Goal: Transaction & Acquisition: Purchase product/service

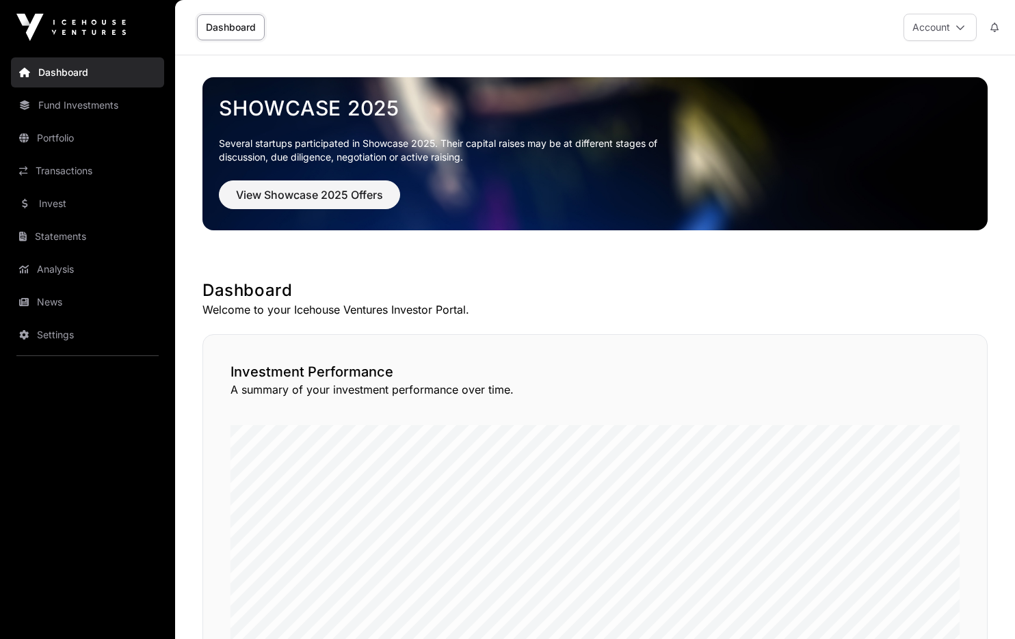
click at [81, 200] on link "Invest" at bounding box center [87, 204] width 153 height 30
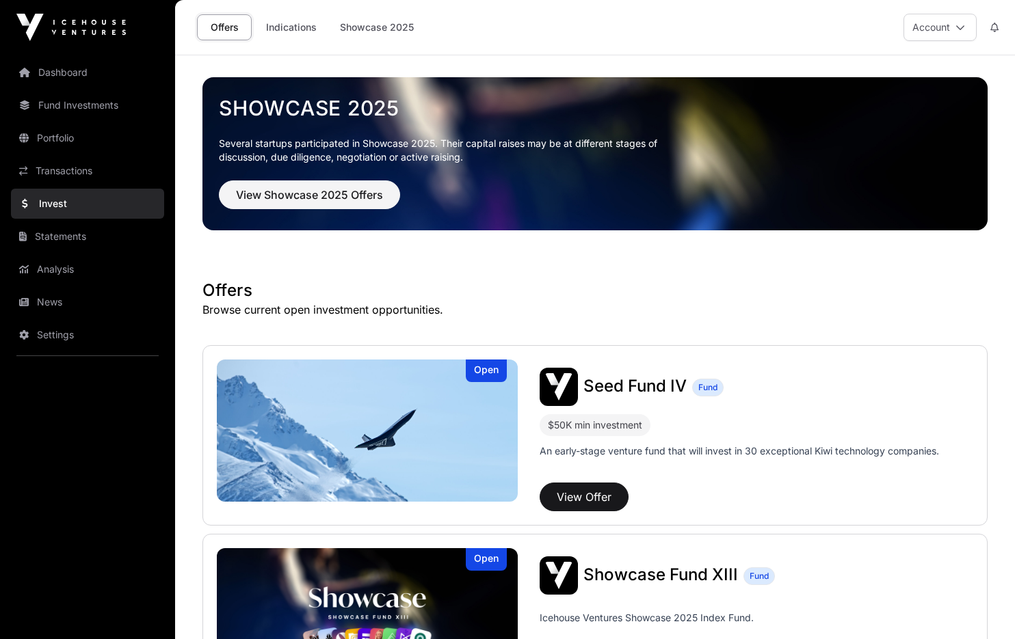
scroll to position [16, 0]
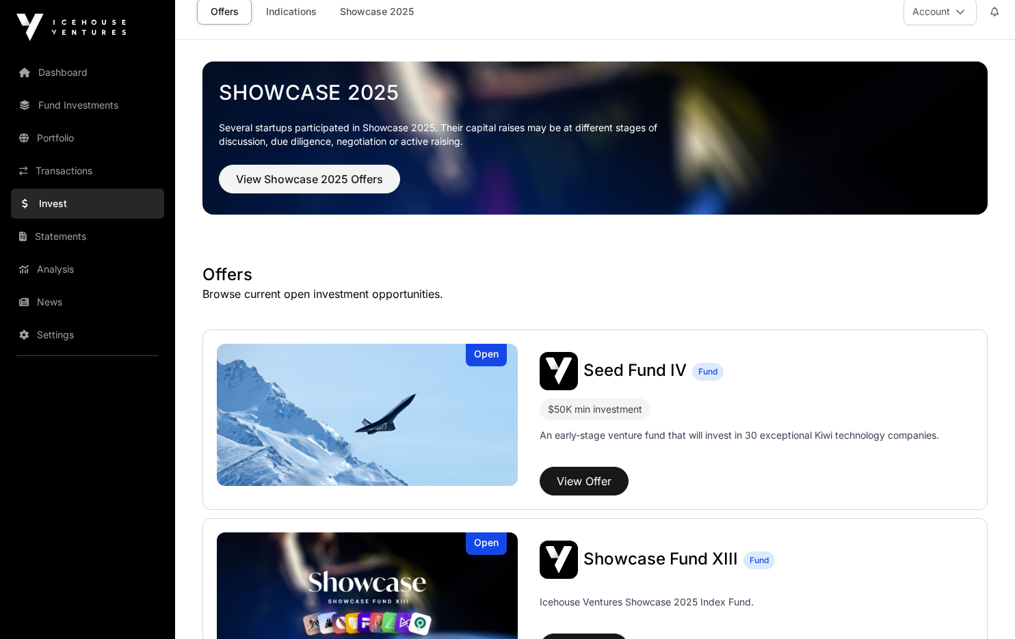
click at [82, 99] on link "Fund Investments" at bounding box center [87, 105] width 153 height 30
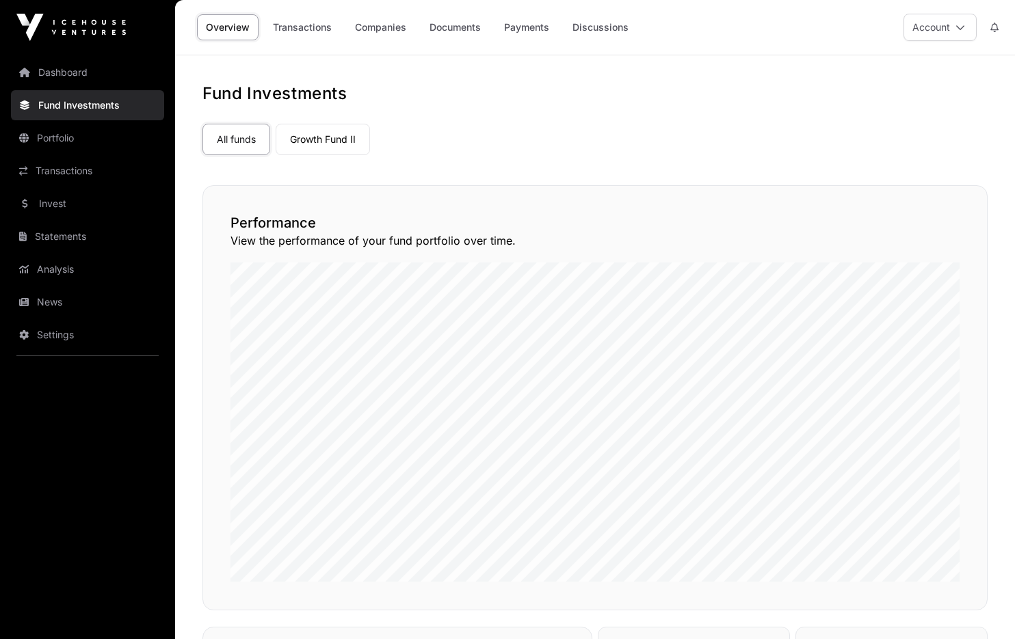
click at [386, 27] on link "Companies" at bounding box center [380, 27] width 69 height 26
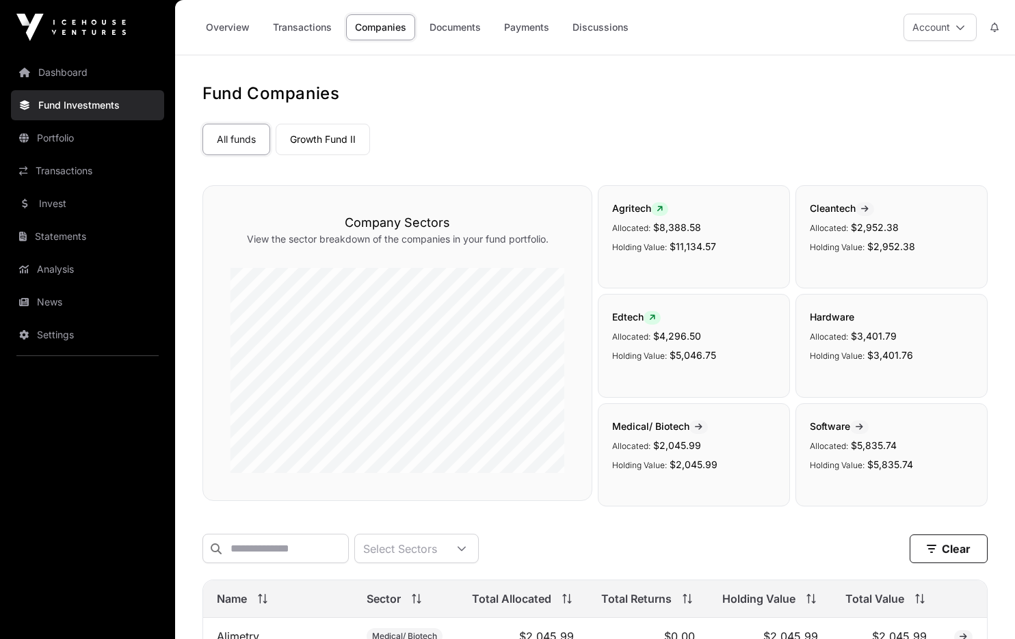
click at [459, 25] on link "Documents" at bounding box center [454, 27] width 69 height 26
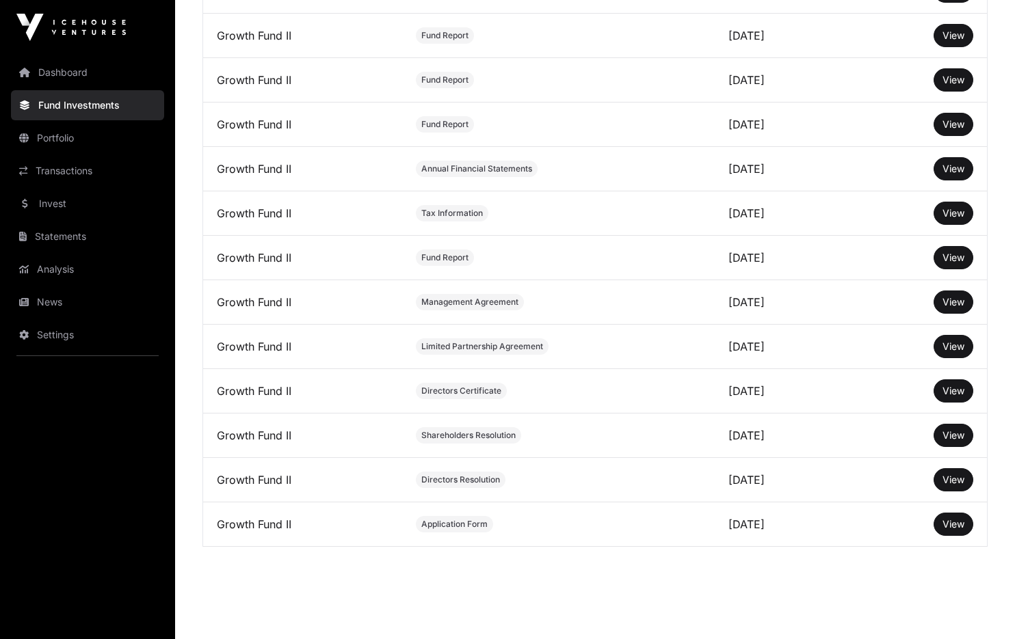
scroll to position [481, 0]
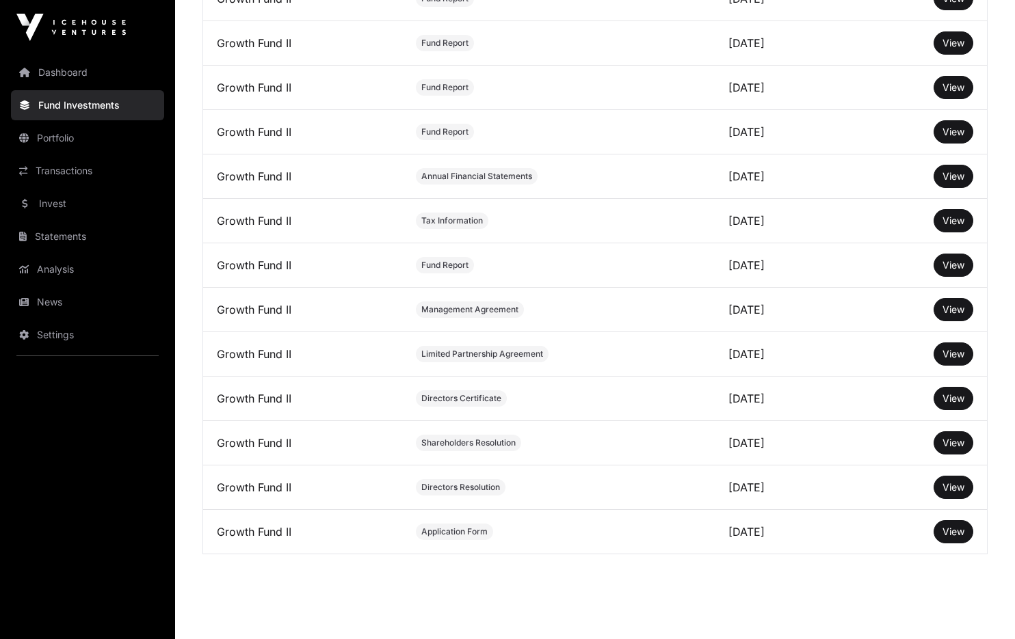
click at [62, 137] on link "Portfolio" at bounding box center [87, 138] width 153 height 30
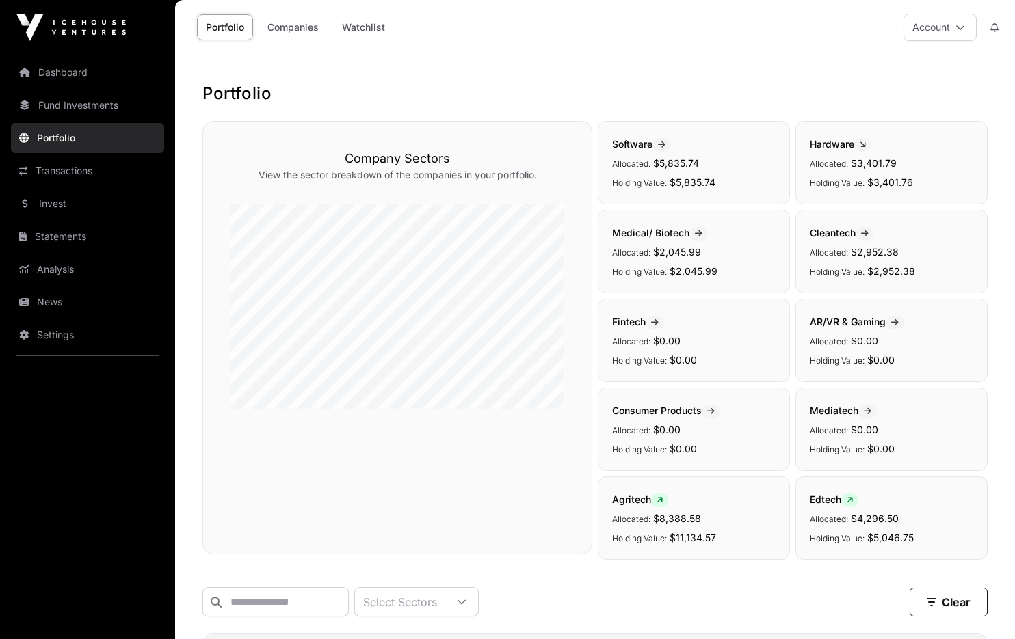
click at [297, 28] on link "Companies" at bounding box center [292, 27] width 69 height 26
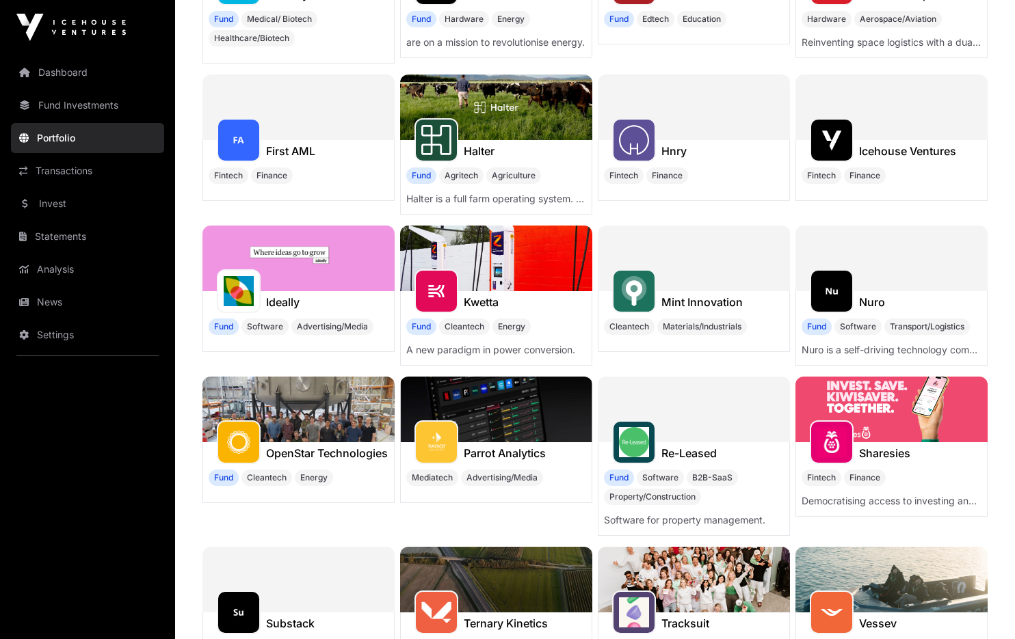
scroll to position [318, 0]
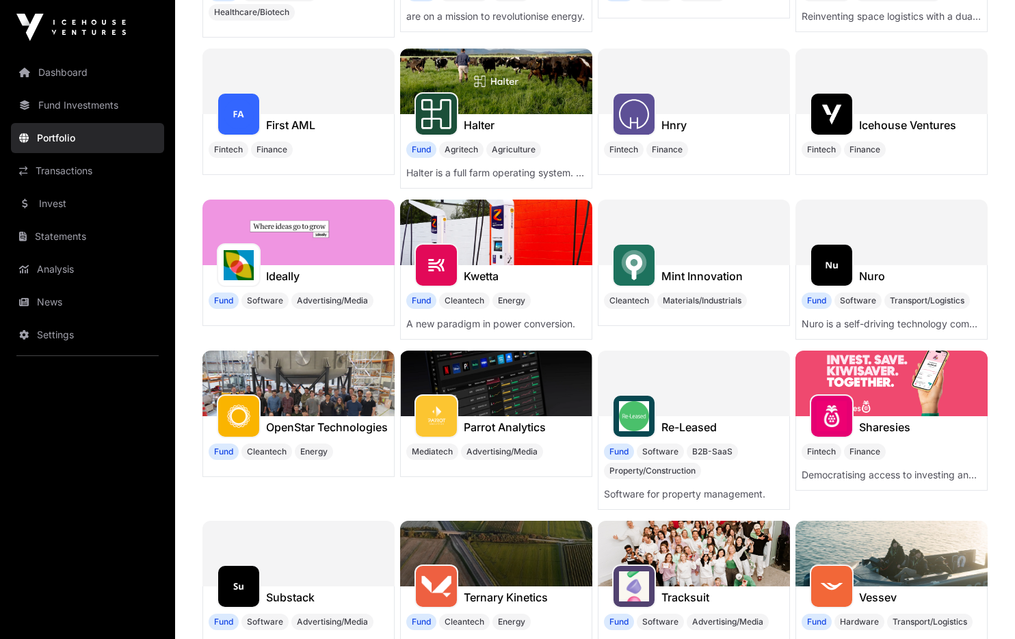
click at [868, 375] on img at bounding box center [891, 384] width 192 height 66
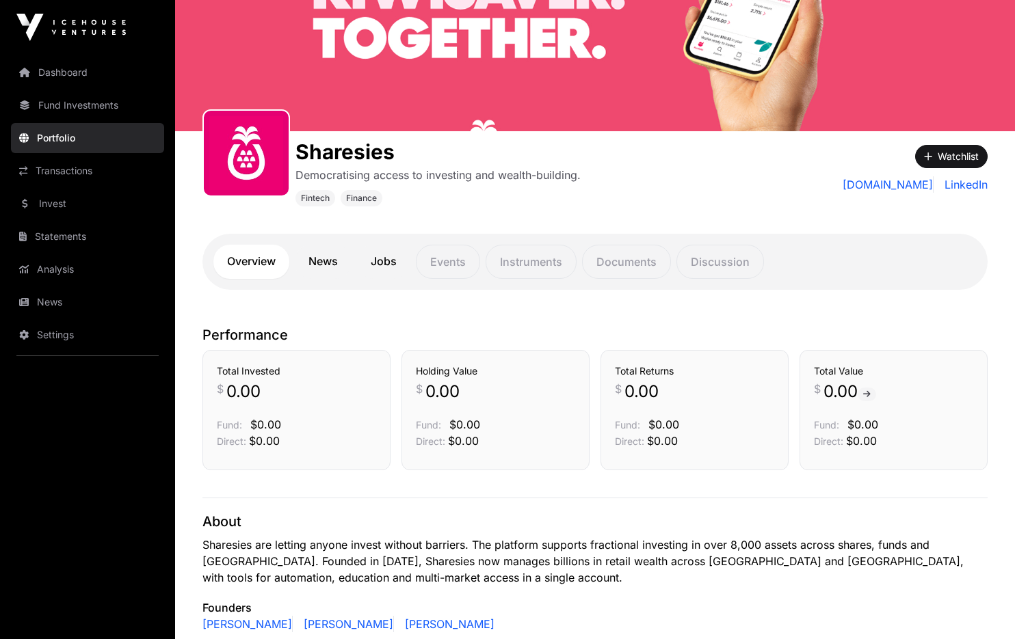
scroll to position [98, 0]
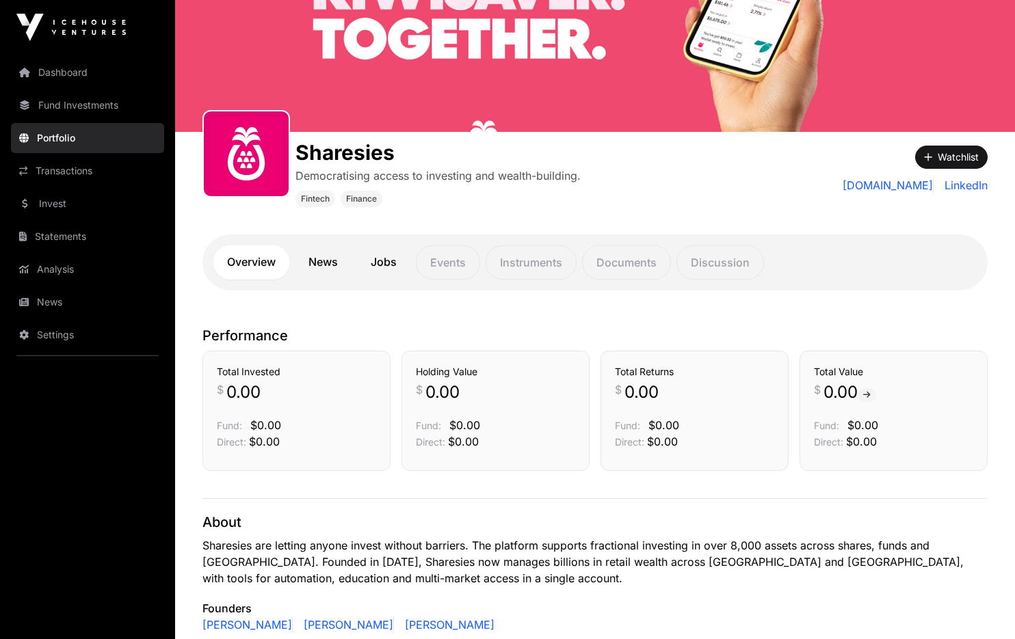
click at [325, 261] on link "News" at bounding box center [323, 262] width 57 height 34
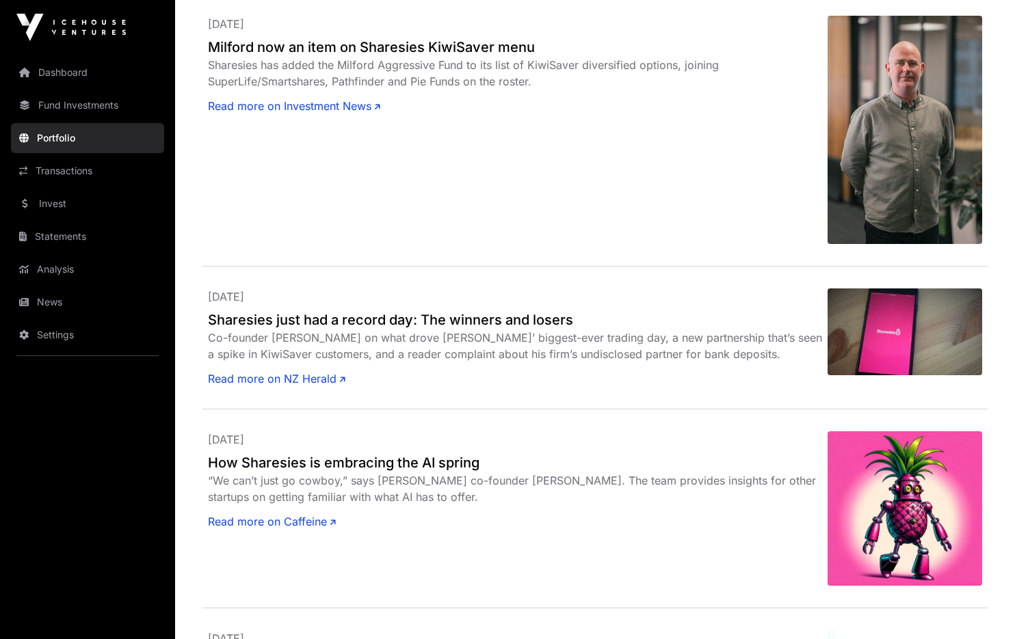
scroll to position [3580, 0]
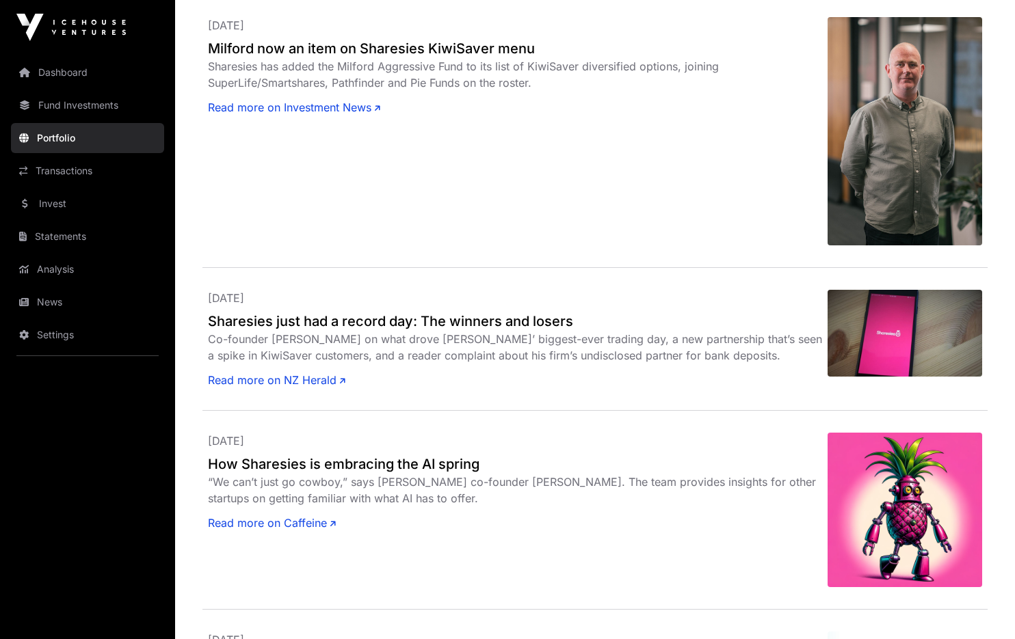
click at [66, 77] on link "Dashboard" at bounding box center [87, 72] width 153 height 30
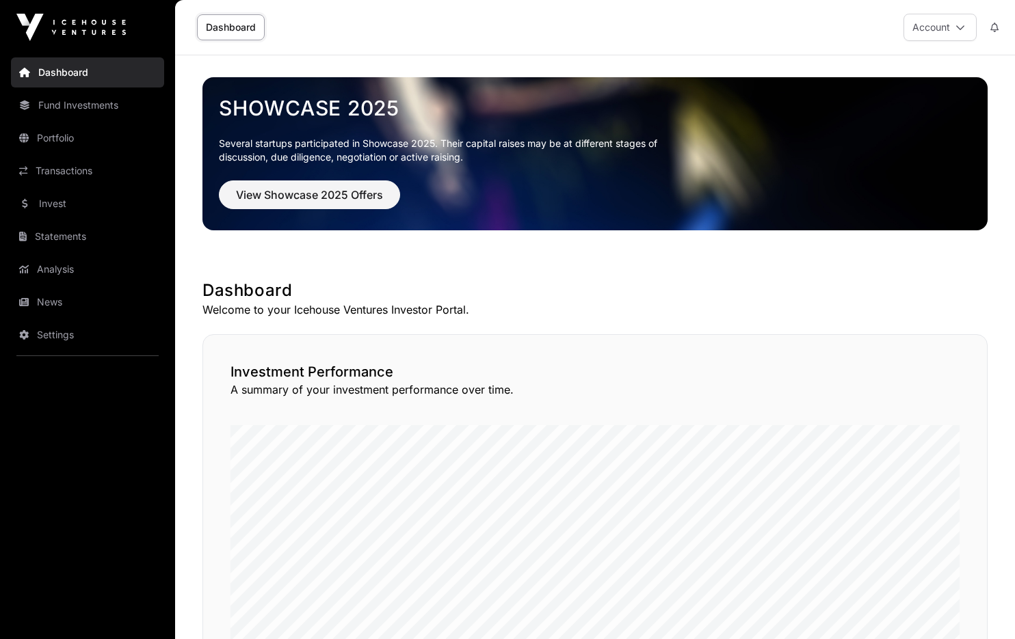
click at [85, 111] on link "Fund Investments" at bounding box center [87, 105] width 153 height 30
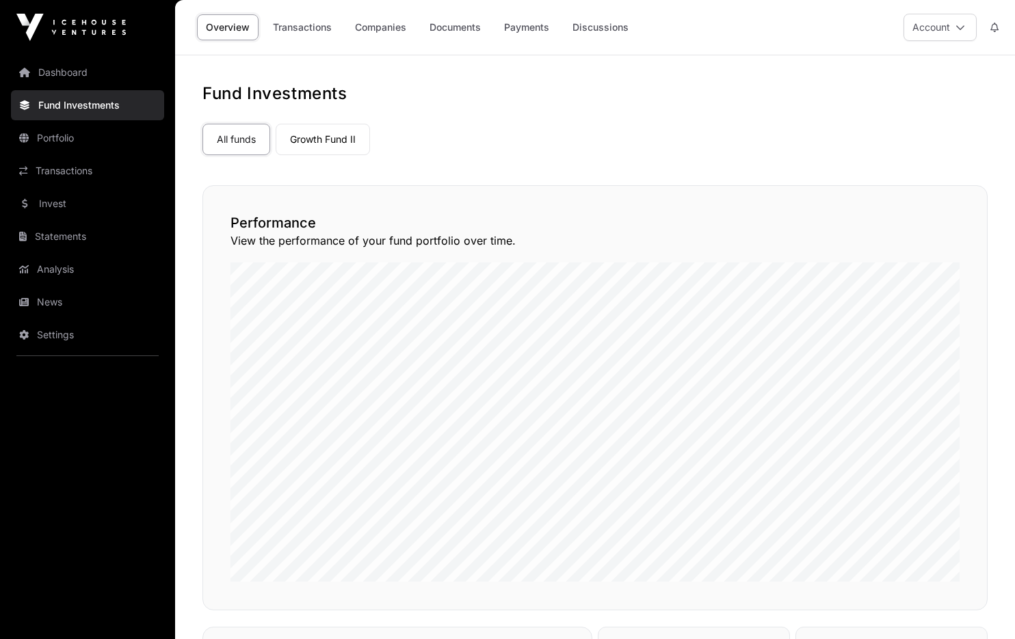
click at [600, 27] on link "Discussions" at bounding box center [600, 27] width 74 height 26
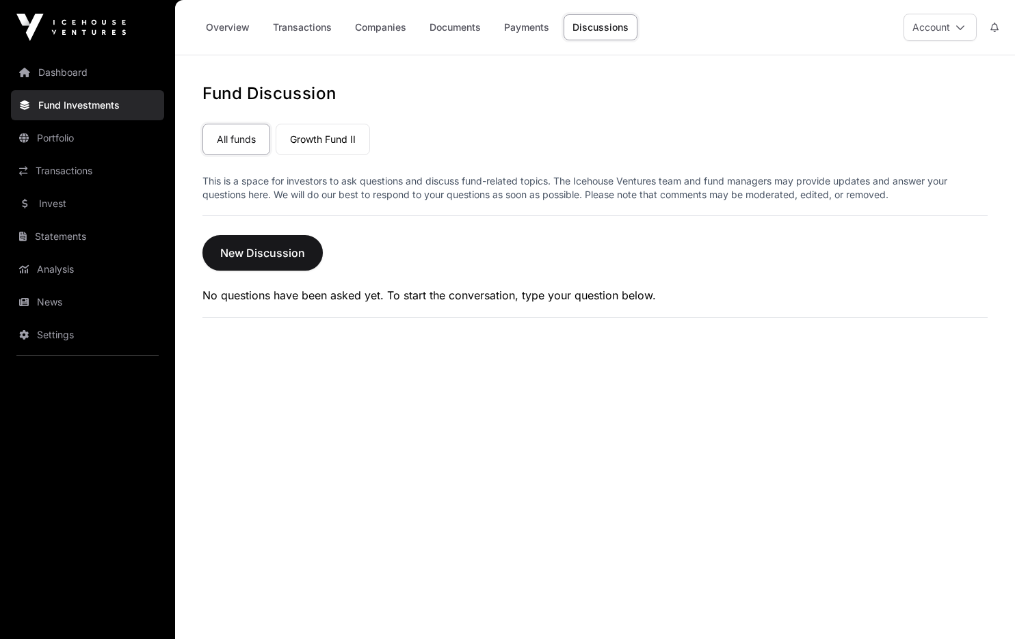
click at [57, 208] on link "Invest" at bounding box center [87, 204] width 153 height 30
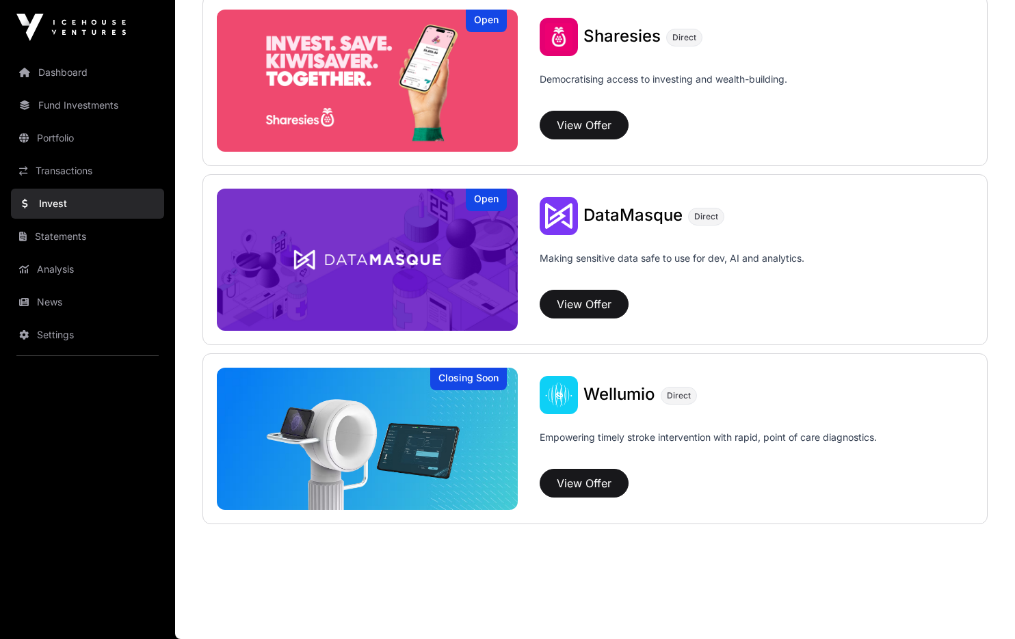
scroll to position [1793, 0]
click at [570, 122] on button "View Offer" at bounding box center [583, 125] width 89 height 29
